Goal: Check status: Check status

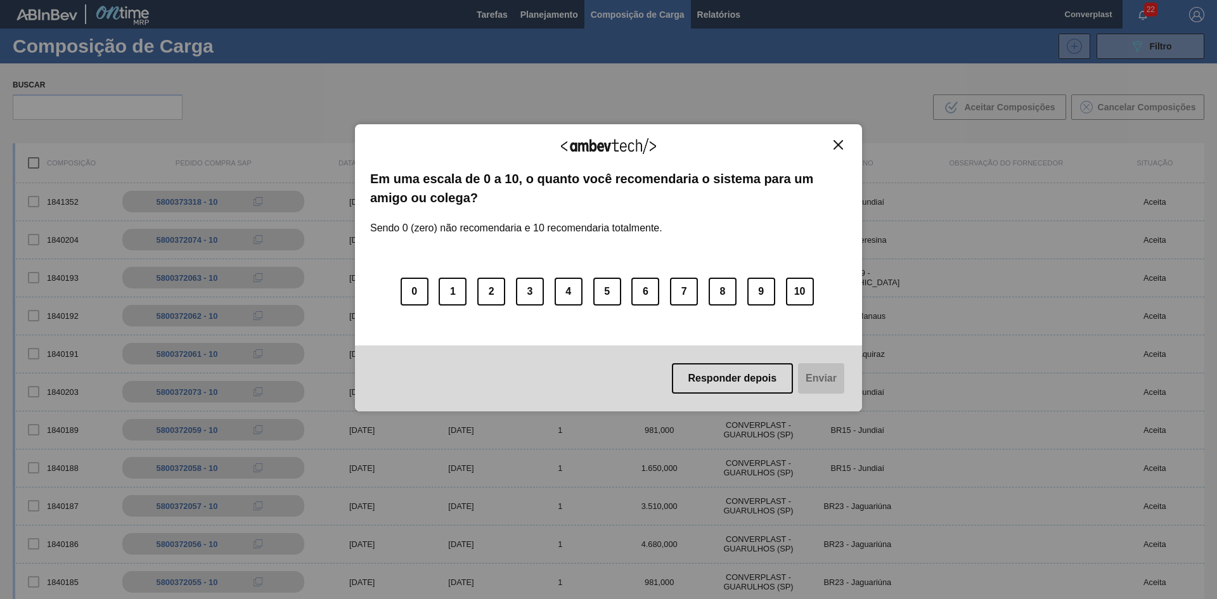
click at [843, 145] on button "Close" at bounding box center [838, 144] width 17 height 11
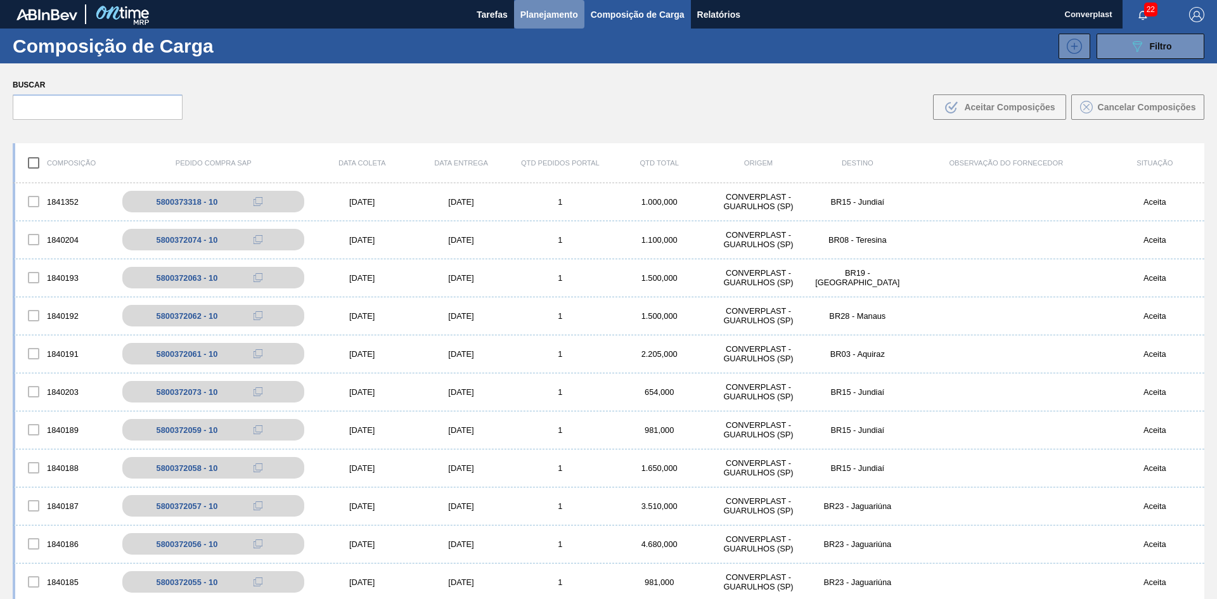
click at [538, 18] on span "Planejamento" at bounding box center [550, 14] width 58 height 15
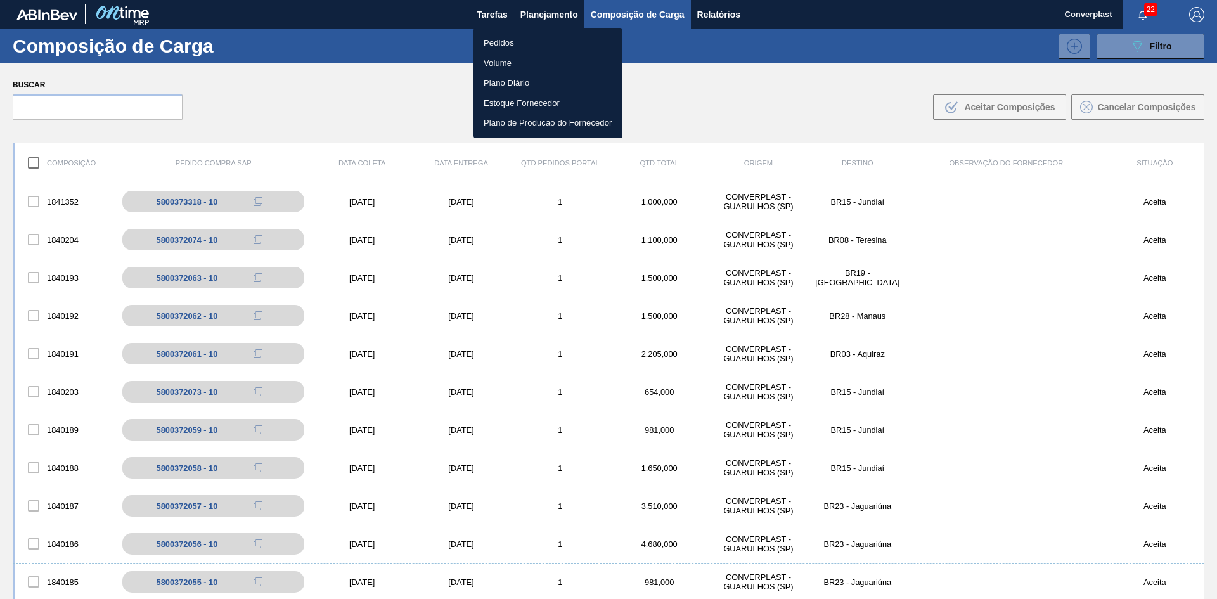
click at [499, 47] on li "Pedidos" at bounding box center [548, 43] width 149 height 20
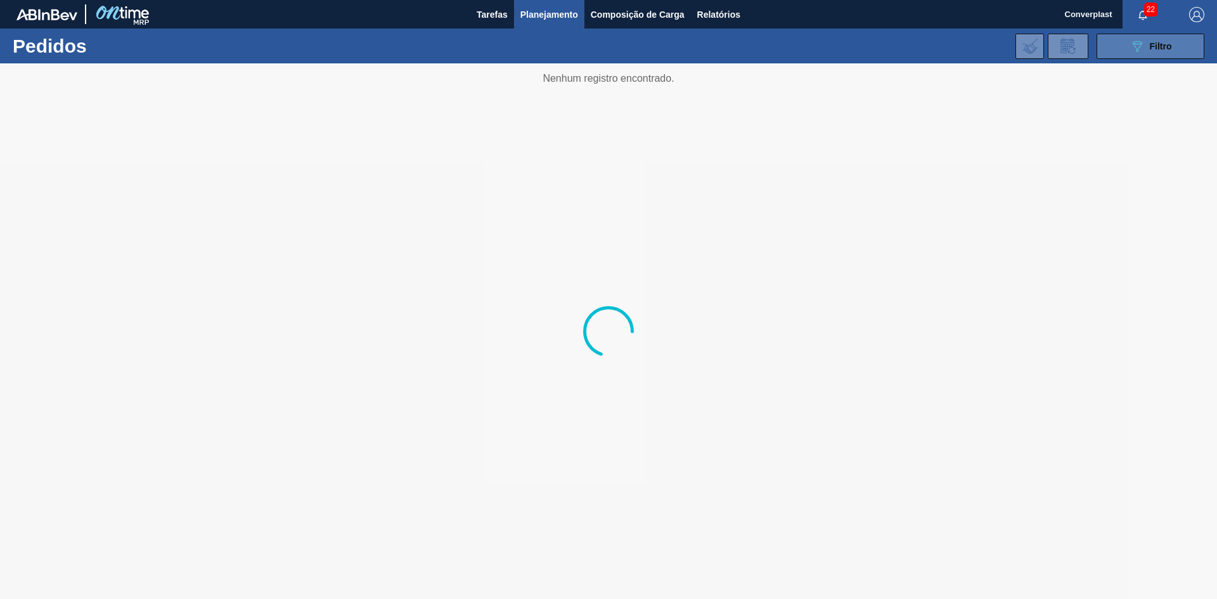
click at [1177, 41] on button "089F7B8B-B2A5-4AFE-B5C0-19BA573D28AC Filtro" at bounding box center [1151, 46] width 108 height 25
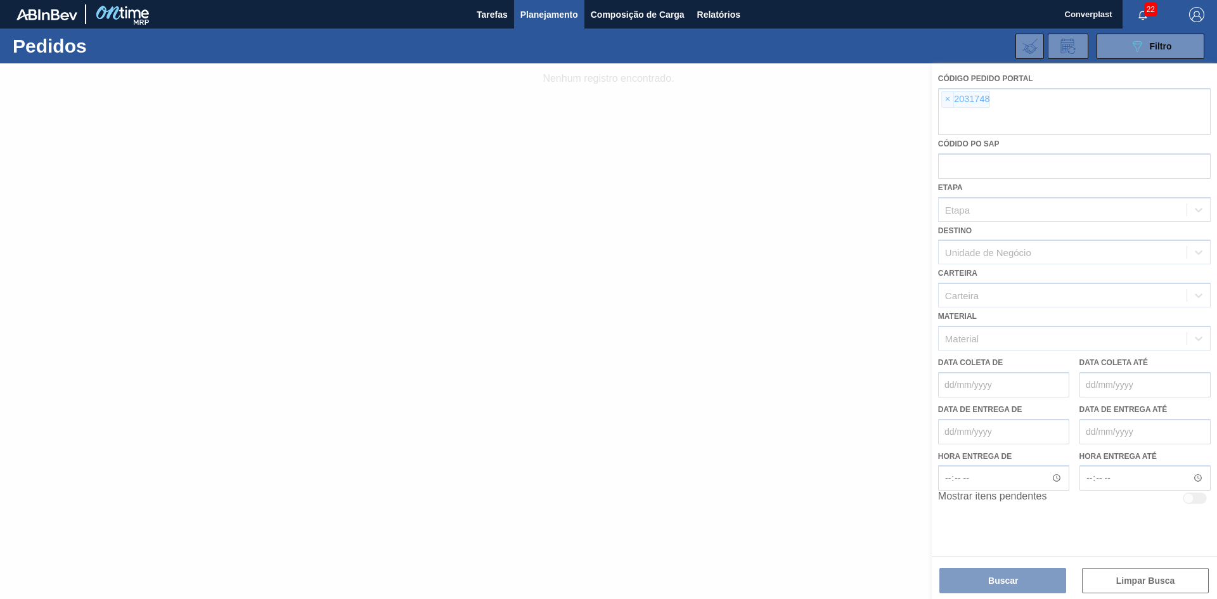
click at [949, 100] on div at bounding box center [608, 331] width 1217 height 536
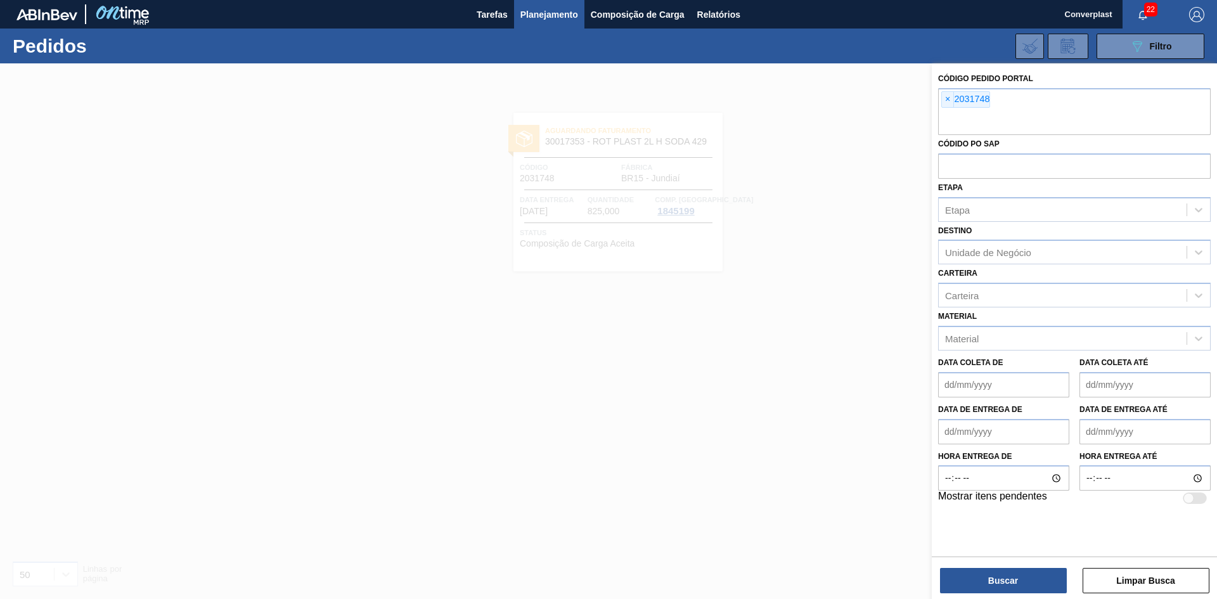
click at [949, 100] on span "×" at bounding box center [948, 99] width 12 height 15
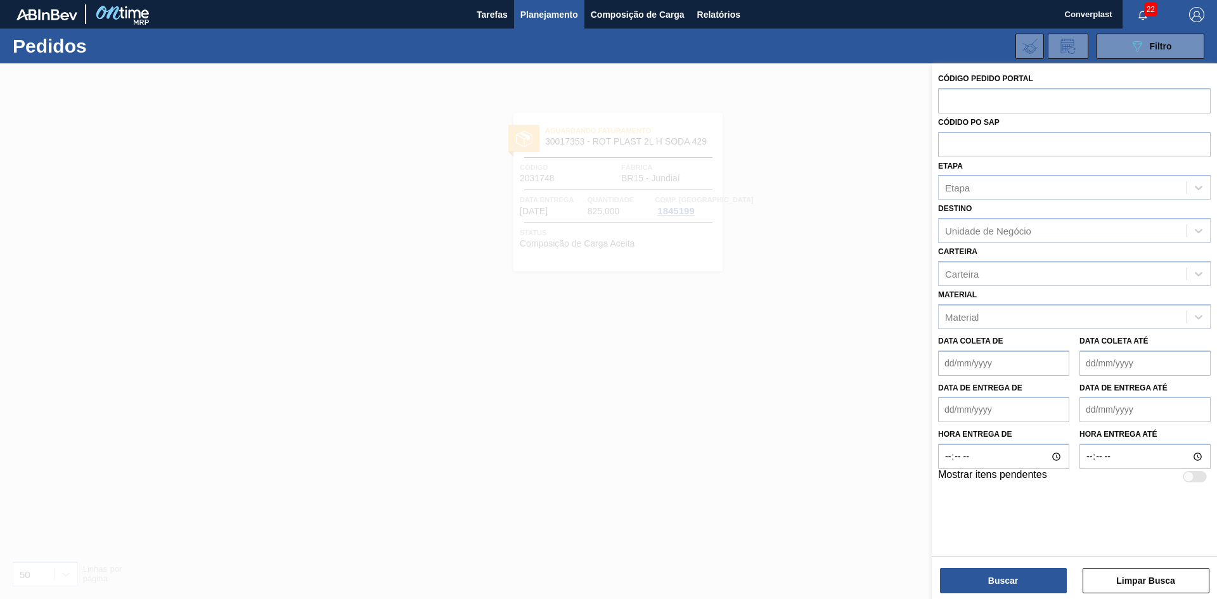
paste input "2018142"
type input "2018142]"
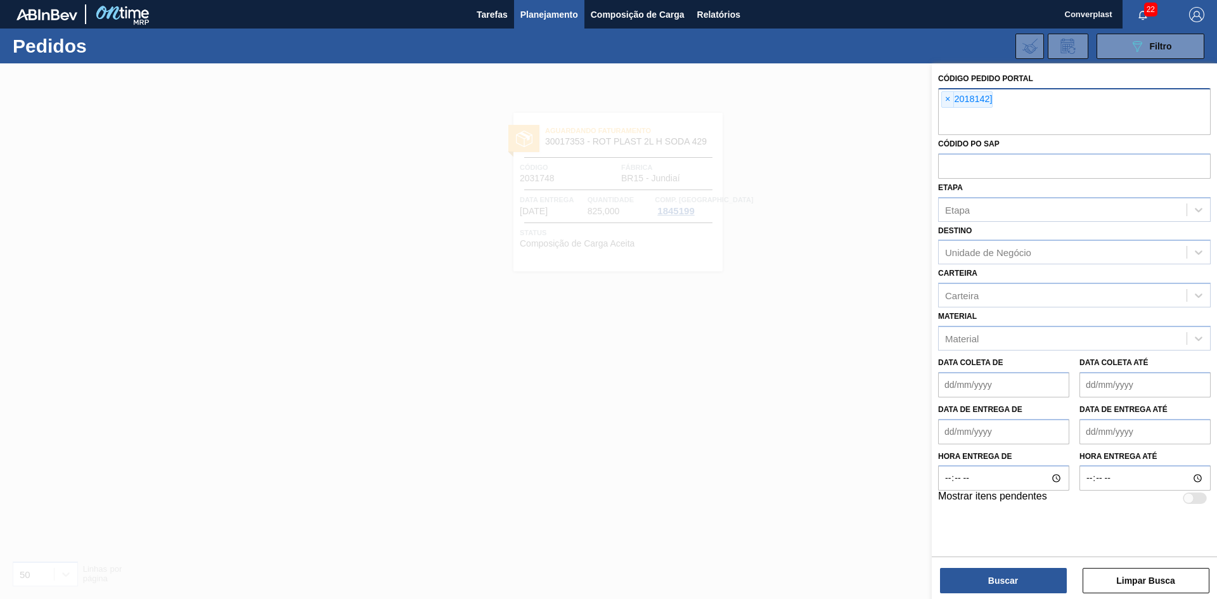
click at [992, 103] on div "× 2018142]" at bounding box center [967, 99] width 51 height 16
click at [946, 101] on span "×" at bounding box center [948, 99] width 12 height 15
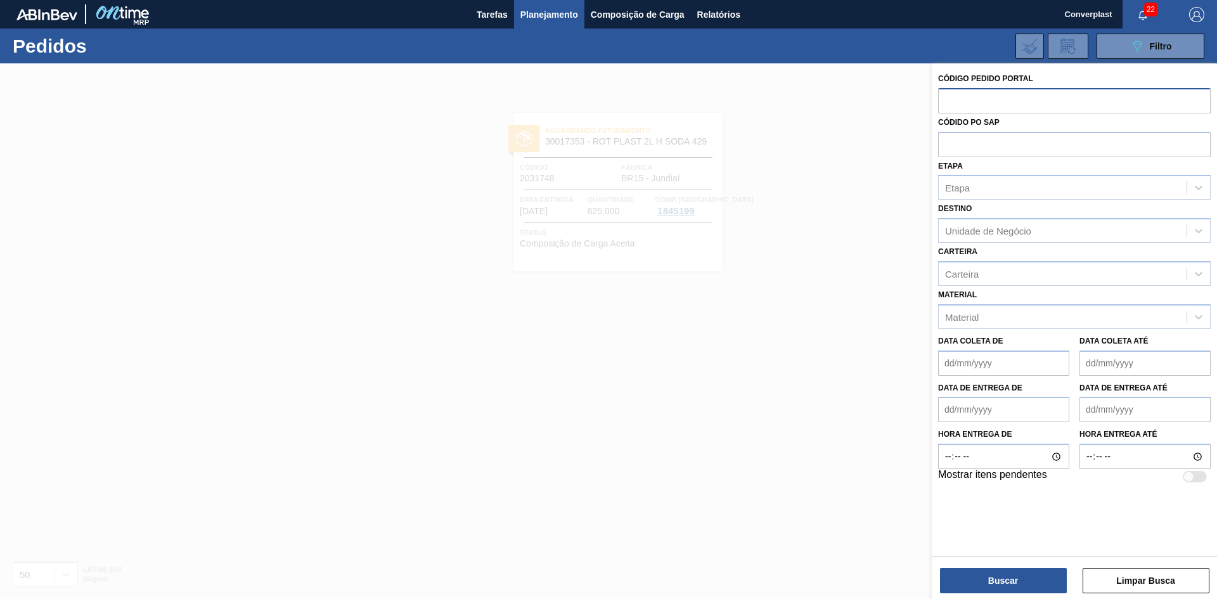
paste input "2018142"
type input "2018142"
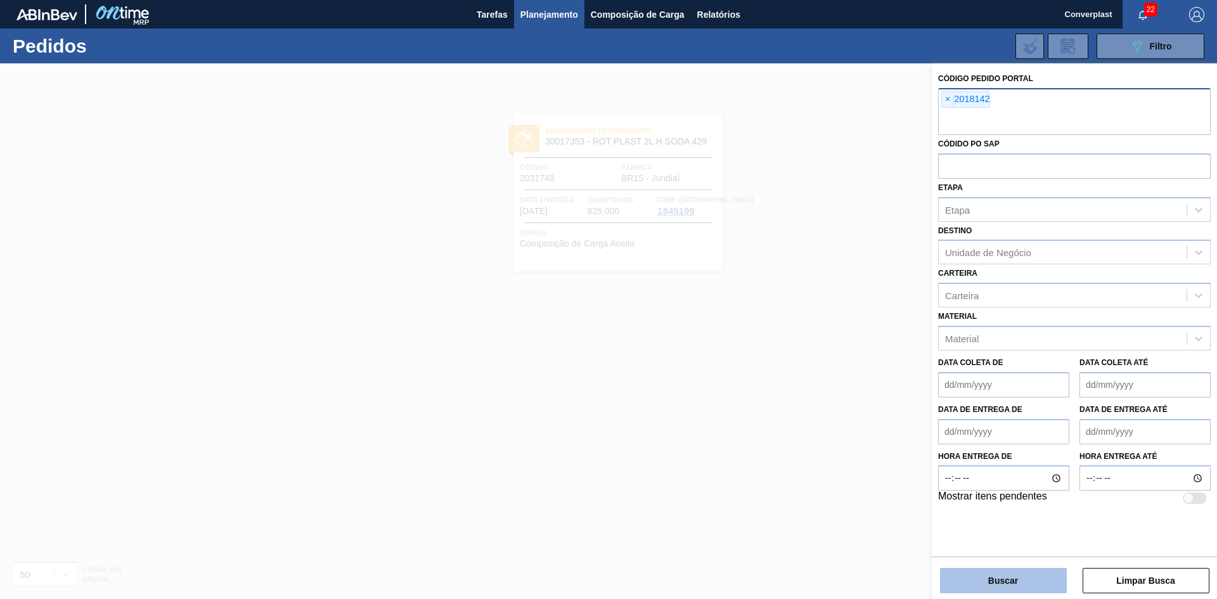
click at [992, 587] on button "Buscar" at bounding box center [1003, 580] width 127 height 25
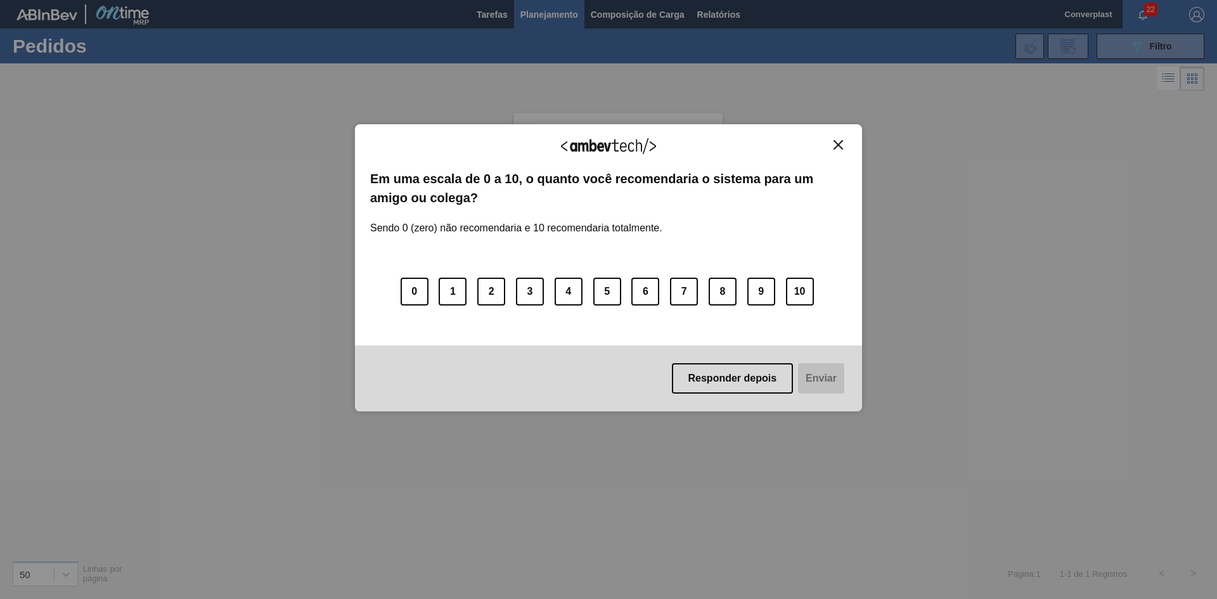
click at [845, 144] on button "Close" at bounding box center [838, 144] width 17 height 11
